Goal: Navigation & Orientation: Find specific page/section

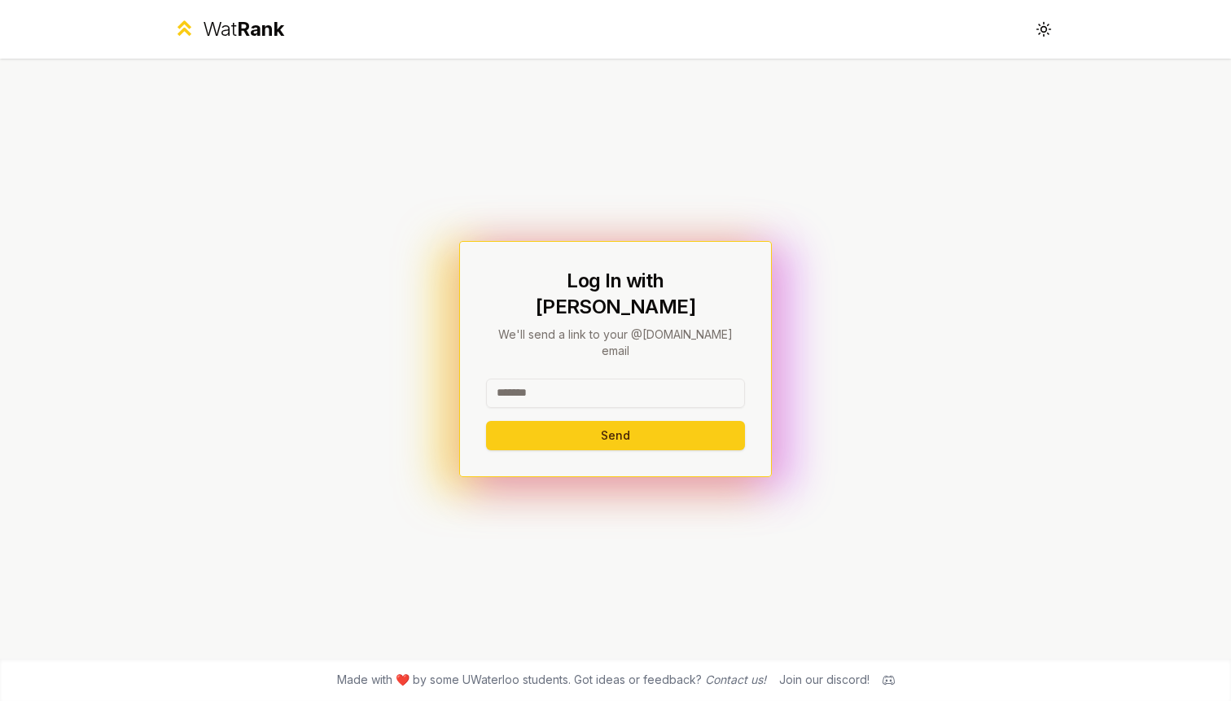
click at [249, 37] on span "Rank" at bounding box center [260, 29] width 47 height 24
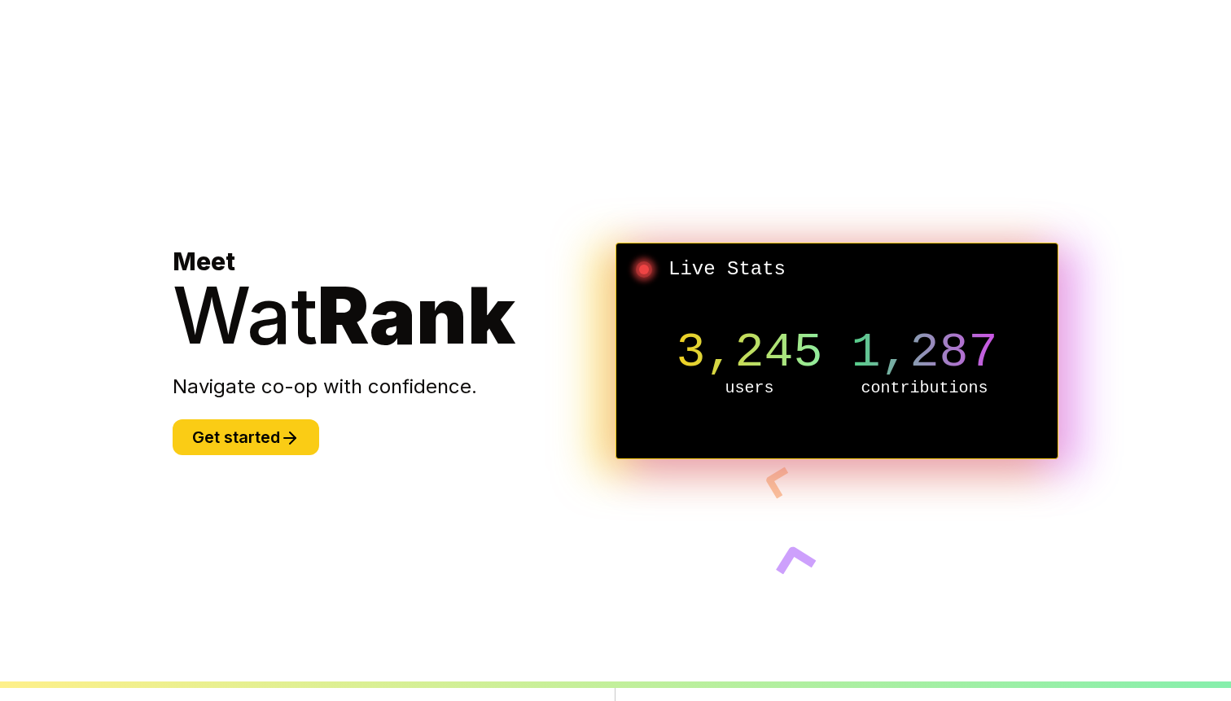
click at [259, 487] on section "Meet Wat Rank Navigate co-op with confidence. Get started Live Stats 3,245 user…" at bounding box center [615, 350] width 938 height 701
click at [259, 443] on button "Get started" at bounding box center [246, 437] width 146 height 36
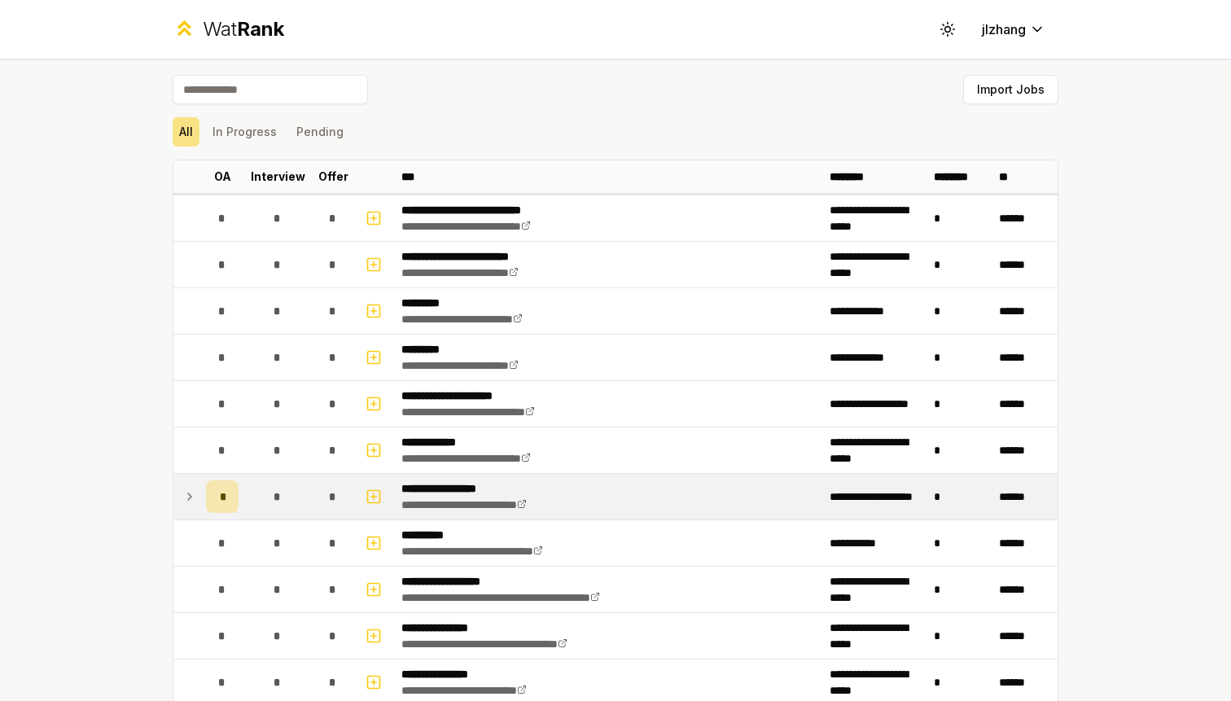
click at [190, 496] on icon at bounding box center [189, 496] width 3 height 7
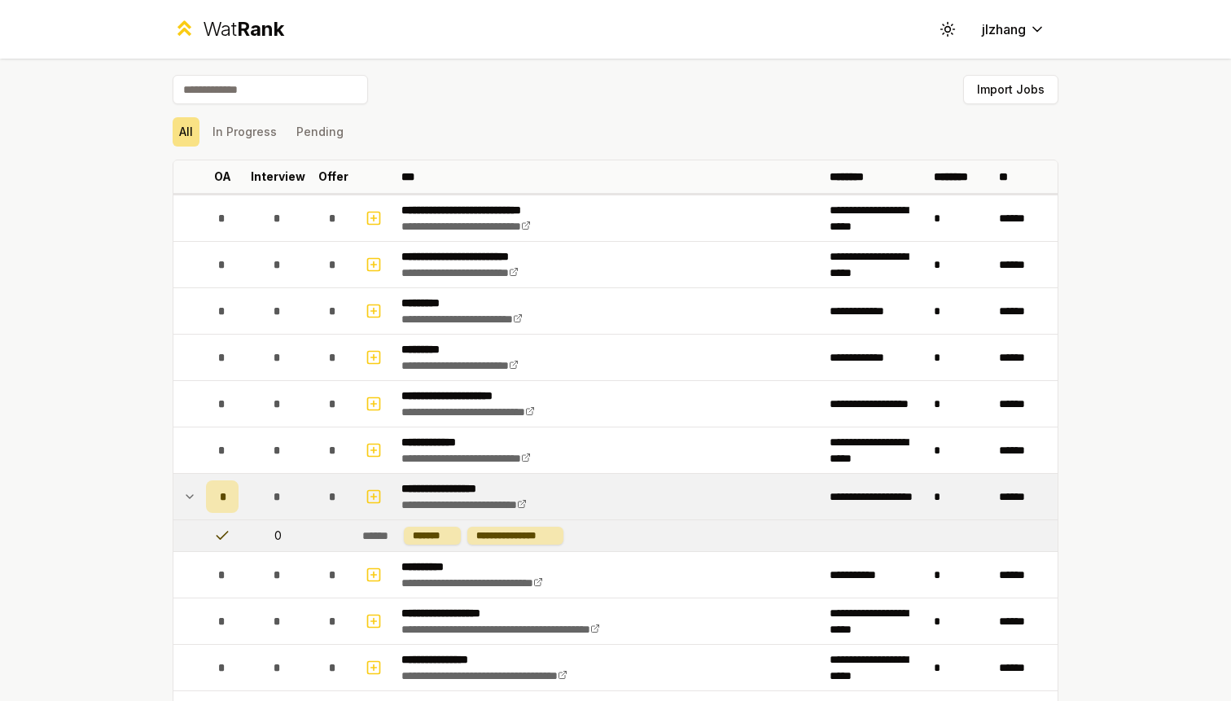
click at [190, 496] on icon at bounding box center [189, 496] width 7 height 3
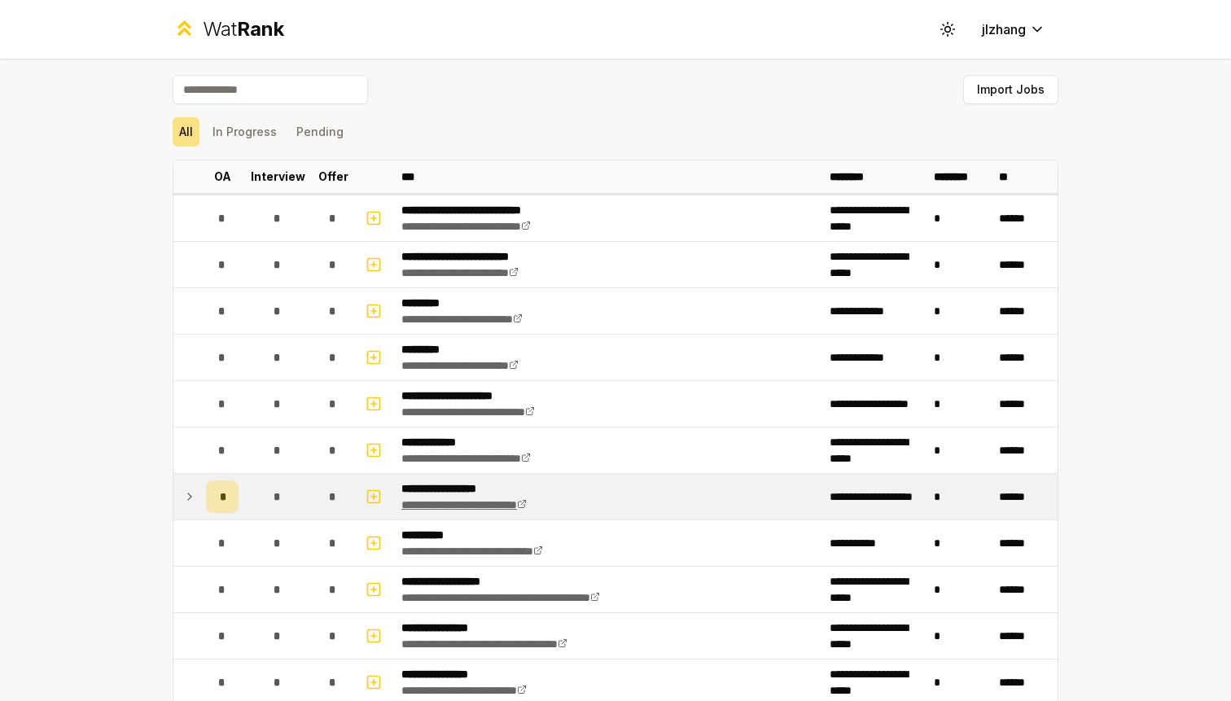
click at [478, 505] on link "**********" at bounding box center [463, 504] width 125 height 11
